Goal: Transaction & Acquisition: Purchase product/service

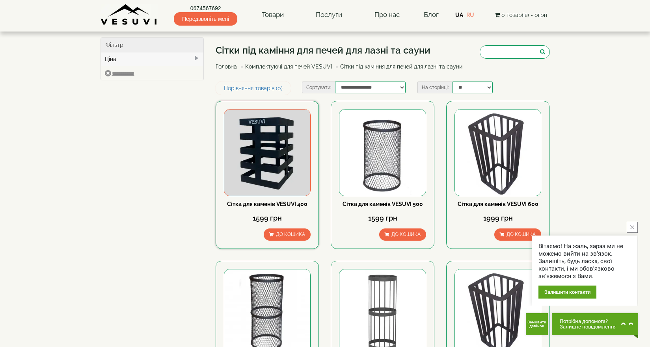
click at [259, 203] on link "Сітка для каменів VESUVI 400" at bounding box center [267, 204] width 80 height 6
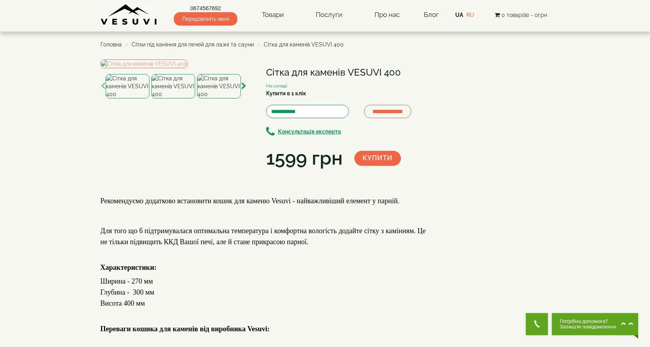
click at [164, 99] on img at bounding box center [173, 86] width 44 height 24
click at [123, 99] on img at bounding box center [128, 86] width 44 height 24
click at [235, 99] on img at bounding box center [219, 86] width 44 height 24
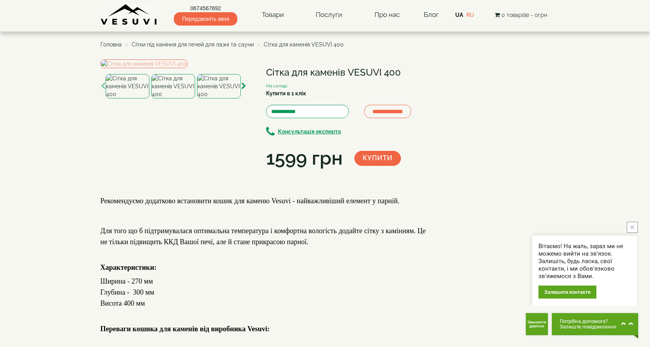
click at [172, 99] on img at bounding box center [173, 86] width 44 height 24
click at [124, 99] on img at bounding box center [128, 86] width 44 height 24
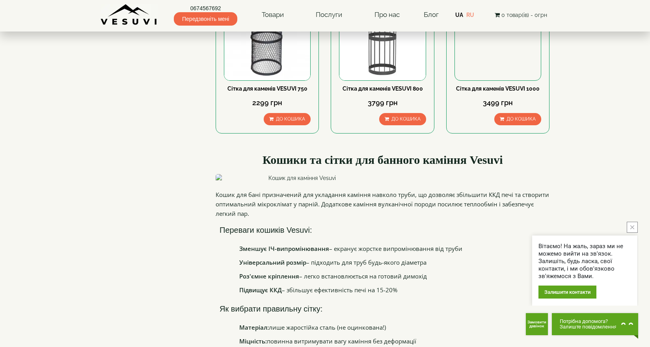
scroll to position [276, 0]
